Goal: Task Accomplishment & Management: Manage account settings

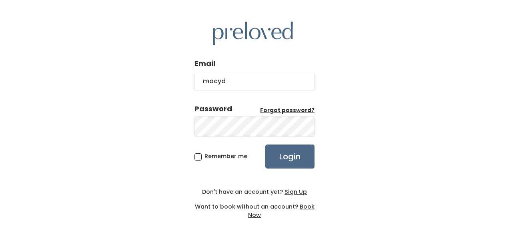
type input "[EMAIL_ADDRESS][DOMAIN_NAME]"
click at [265, 144] on input "Login" at bounding box center [289, 156] width 49 height 24
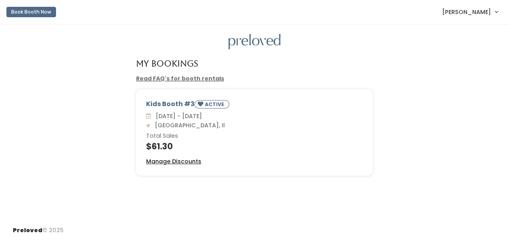
click at [188, 162] on u "Manage Discounts" at bounding box center [173, 161] width 55 height 8
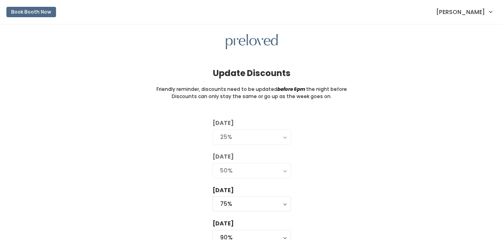
click at [245, 38] on img at bounding box center [252, 42] width 52 height 16
